Goal: Navigation & Orientation: Find specific page/section

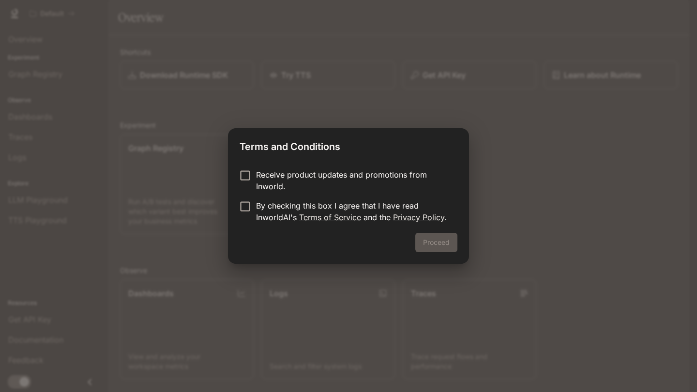
click at [282, 178] on p "Receive product updates and promotions from Inworld." at bounding box center [353, 180] width 194 height 23
click at [266, 218] on p "By checking this box I agree that I have read InworldAI's Terms of Service and …" at bounding box center [353, 211] width 194 height 23
click at [448, 248] on button "Proceed" at bounding box center [436, 242] width 42 height 19
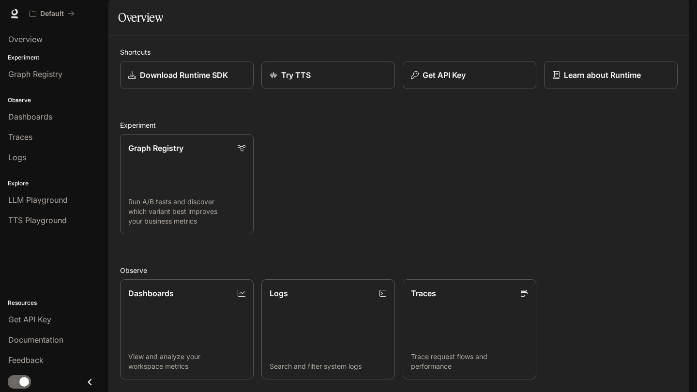
click at [414, 226] on div "Graph Registry Run A/B tests and discover which variant best improves your busi…" at bounding box center [394, 180] width 565 height 108
click at [39, 120] on span "Dashboards" at bounding box center [30, 117] width 44 height 12
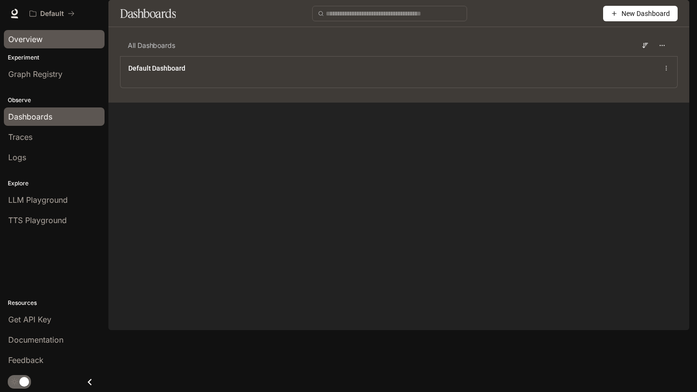
click at [33, 35] on span "Overview" at bounding box center [25, 39] width 34 height 12
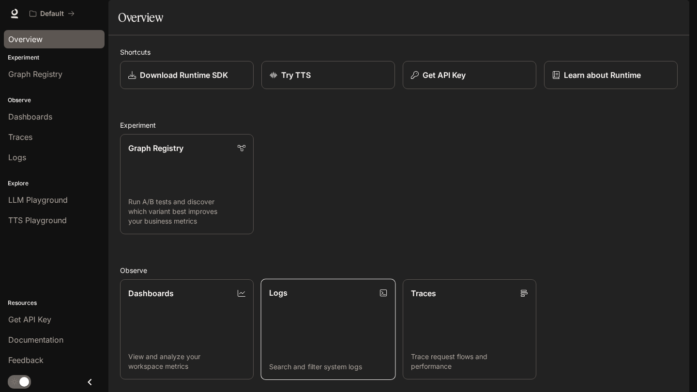
scroll to position [176, 0]
click at [682, 16] on img "button" at bounding box center [676, 14] width 14 height 14
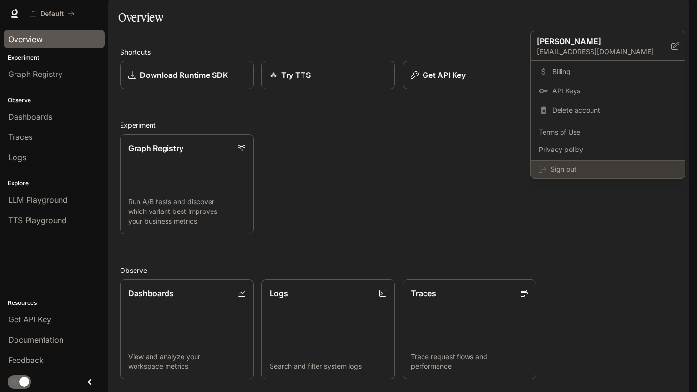
click at [560, 170] on span "Sign out" at bounding box center [613, 169] width 127 height 10
